Goal: Find specific page/section: Find specific page/section

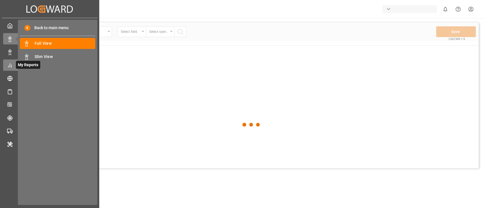
click at [9, 65] on icon at bounding box center [10, 66] width 6 height 6
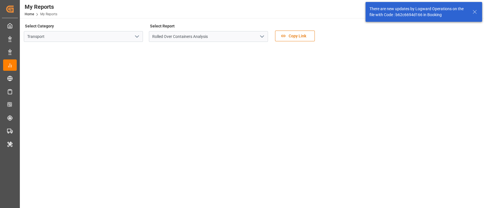
click at [138, 36] on polyline "open menu" at bounding box center [136, 37] width 3 height 2
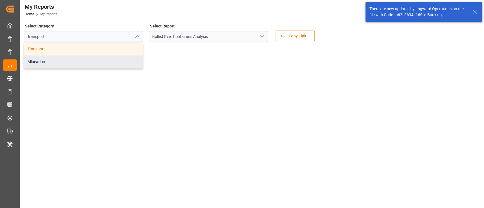
click at [130, 62] on div "Allocation" at bounding box center [83, 62] width 119 height 13
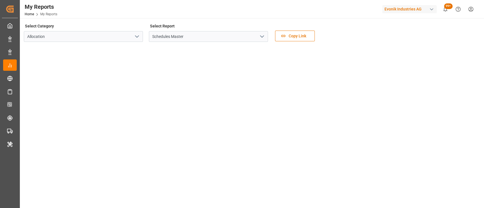
click at [263, 37] on icon "open menu" at bounding box center [262, 36] width 7 height 7
click at [200, 39] on input "Schedules Master" at bounding box center [208, 36] width 119 height 11
click at [263, 37] on polyline "open menu" at bounding box center [261, 37] width 3 height 2
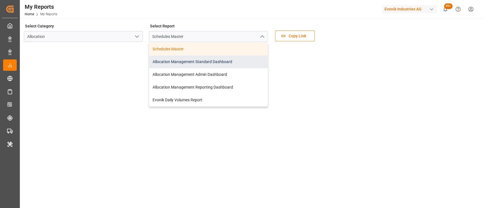
click at [235, 59] on div "Allocation Management Standard Dashboard" at bounding box center [208, 62] width 119 height 13
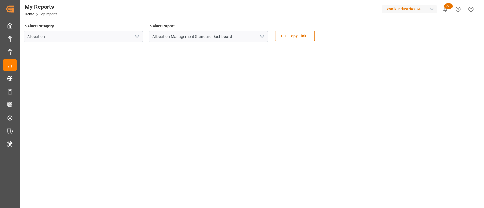
click at [353, 37] on div "Select Category Allocation Select Report Allocation Management Standard Dashboa…" at bounding box center [251, 34] width 455 height 24
click at [419, 13] on div "Evonik Industries AG" at bounding box center [410, 9] width 57 height 11
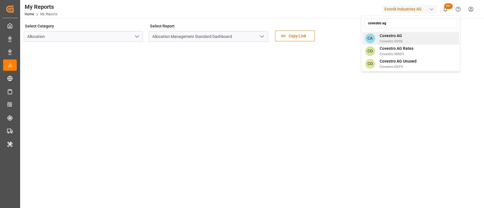
type input "covestro ag"
click at [390, 35] on span "Covestro AG" at bounding box center [390, 36] width 23 height 6
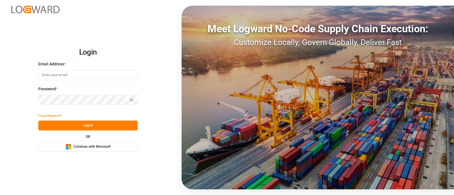
click at [72, 151] on button "Microsoft Logo Continue with Microsoft" at bounding box center [87, 147] width 99 height 10
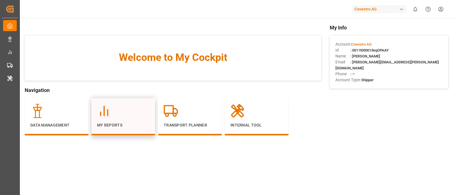
click at [119, 115] on div at bounding box center [123, 111] width 52 height 14
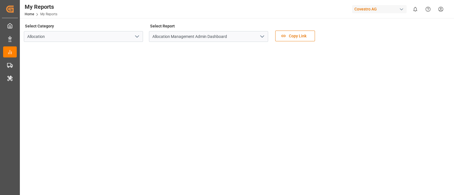
click at [263, 37] on icon "open menu" at bounding box center [262, 36] width 7 height 7
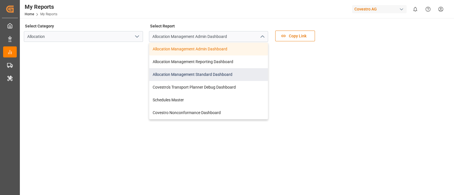
click at [206, 74] on div "Allocation Management Standard Dashboard" at bounding box center [208, 74] width 119 height 13
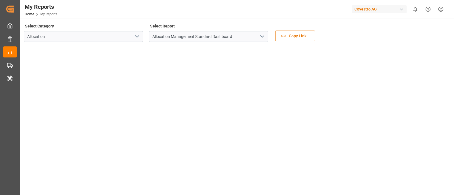
click at [450, 98] on main "Select Category Allocation Select Report Allocation Management Standard Dashboa…" at bounding box center [236, 145] width 433 height 246
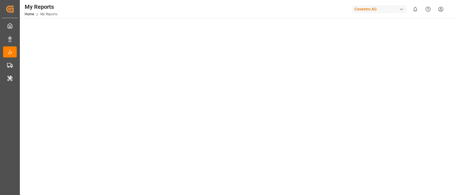
scroll to position [34, 0]
click at [366, 6] on div "Covestro AG" at bounding box center [379, 9] width 54 height 8
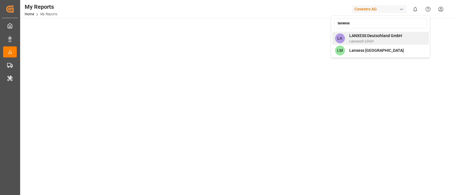
type input "lanxess"
click at [374, 40] on span "LanxessD-LDGH" at bounding box center [375, 41] width 53 height 5
